Goal: Information Seeking & Learning: Understand process/instructions

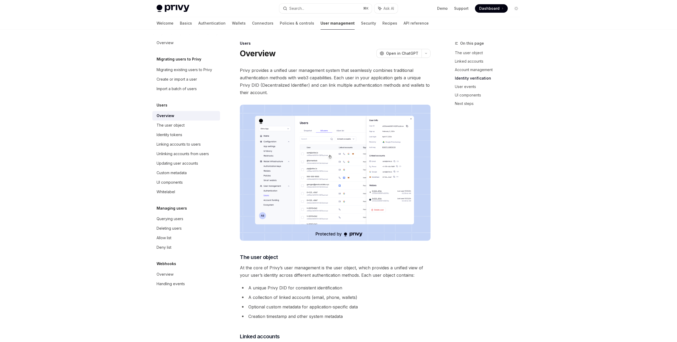
scroll to position [314, 0]
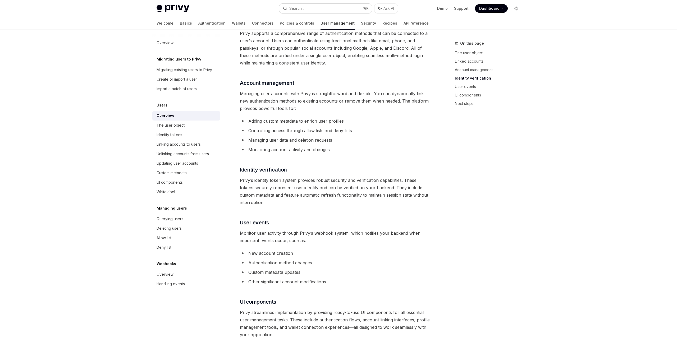
click at [337, 7] on button "Search... ⌘ K" at bounding box center [325, 9] width 92 height 10
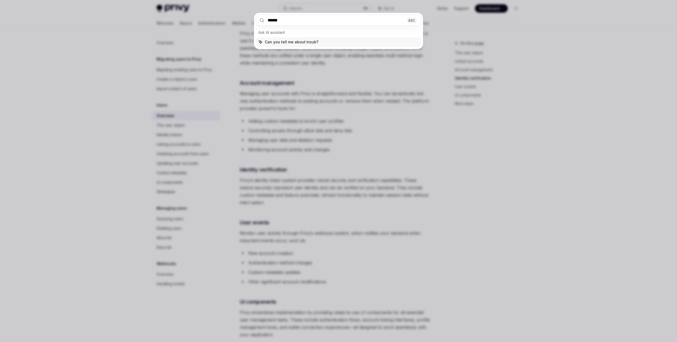
type input "*******"
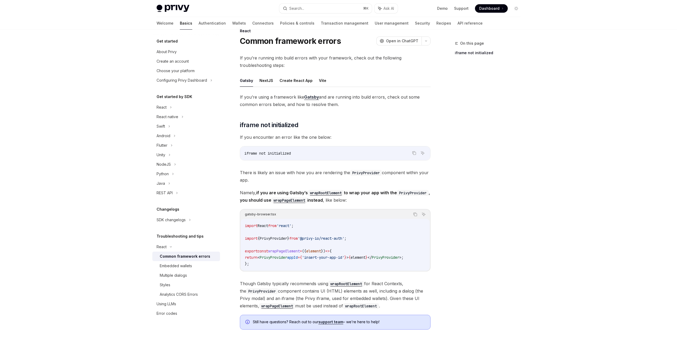
scroll to position [13, 0]
click at [171, 276] on div "Multiple dialogs" at bounding box center [173, 275] width 27 height 6
type textarea "*"
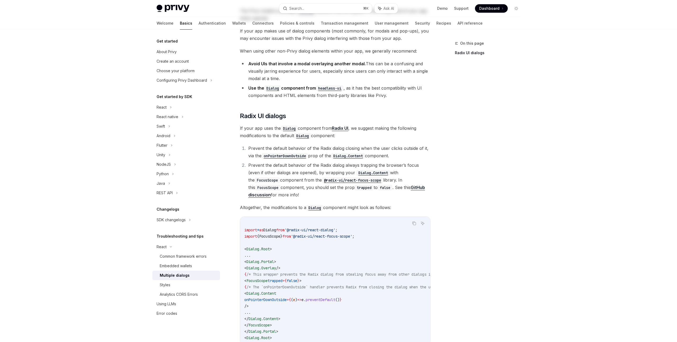
scroll to position [116, 0]
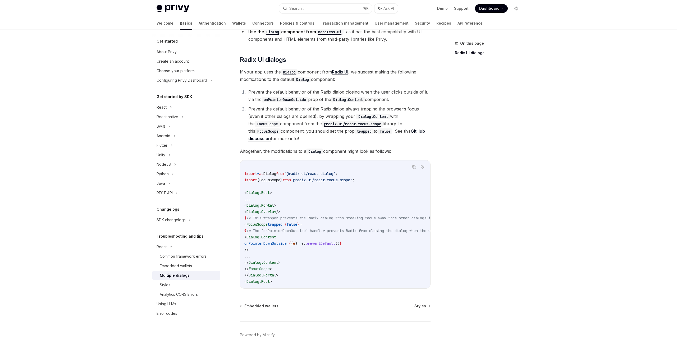
click at [297, 260] on code "import * as Dialog from '@radix-ui/react-dialog' ; import { FocusScope } from '…" at bounding box center [367, 224] width 247 height 121
drag, startPoint x: 260, startPoint y: 244, endPoint x: 371, endPoint y: 244, distance: 111.0
click at [371, 244] on code "import * as Dialog from '@radix-ui/react-dialog' ; import { FocusScope } from '…" at bounding box center [367, 224] width 247 height 121
copy span "onPointerDownOutside = { ( e ) => e . preventDefault () }"
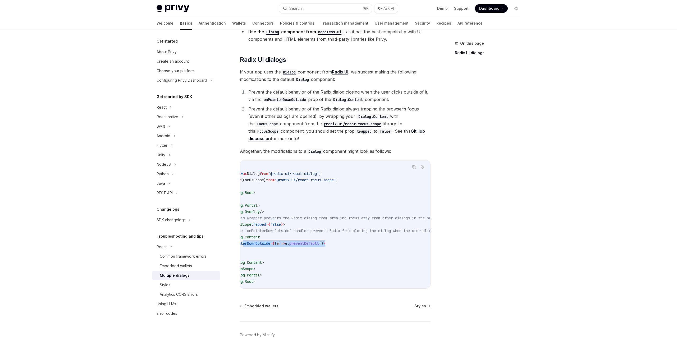
scroll to position [0, 0]
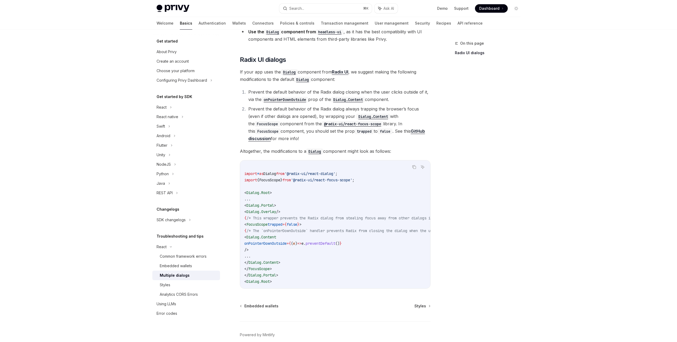
click at [476, 170] on div "On this page Radix UI dialogs" at bounding box center [484, 191] width 80 height 302
drag, startPoint x: 251, startPoint y: 224, endPoint x: 340, endPoint y: 224, distance: 89.1
click at [340, 224] on code "import * as Dialog from '@radix-ui/react-dialog' ; import { FocusScope } from '…" at bounding box center [367, 224] width 247 height 121
copy span "< FocusScope trapped = { false } >"
drag, startPoint x: 368, startPoint y: 179, endPoint x: 237, endPoint y: 180, distance: 131.3
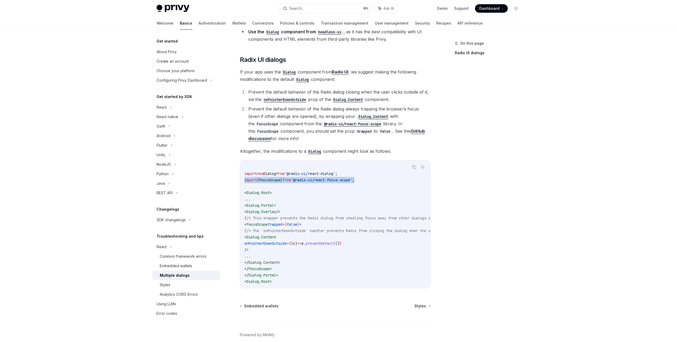
click at [237, 180] on div "React Multiple dialogs OpenAI Open in ChatGPT OpenAI Open in ChatGPT The Privy …" at bounding box center [286, 145] width 292 height 443
copy span "import { FocusScope } from '@radix-ui/react-focus-scope' ;"
